Goal: Use online tool/utility

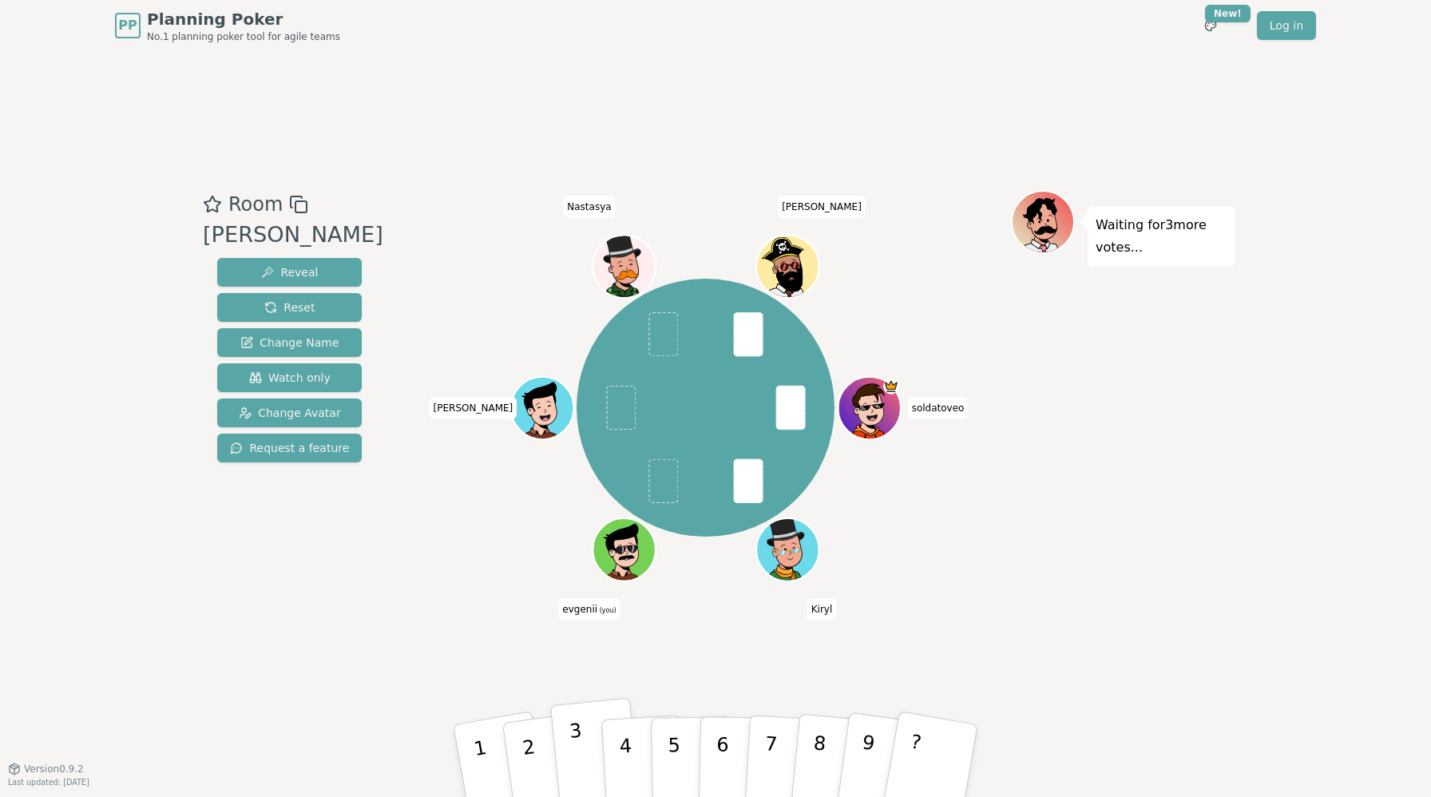
click at [588, 761] on button "3" at bounding box center [595, 761] width 91 height 127
